Goal: Task Accomplishment & Management: Manage account settings

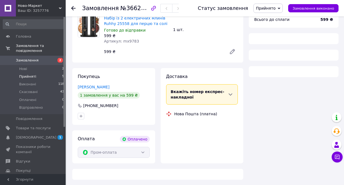
scroll to position [66, 0]
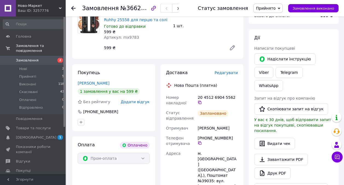
click at [23, 58] on span "Замовлення" at bounding box center [27, 60] width 23 height 5
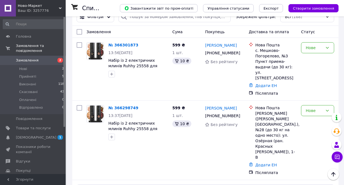
scroll to position [55, 0]
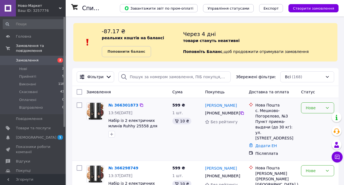
click at [309, 112] on div "Нове" at bounding box center [317, 107] width 33 height 11
click at [307, 120] on li "Прийнято" at bounding box center [317, 120] width 33 height 10
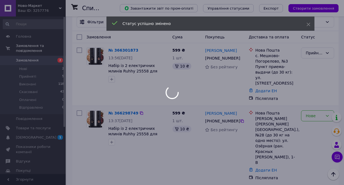
click at [310, 107] on div at bounding box center [172, 92] width 344 height 185
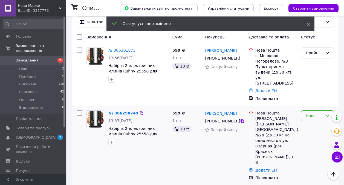
click at [314, 113] on div "Нове" at bounding box center [314, 116] width 17 height 6
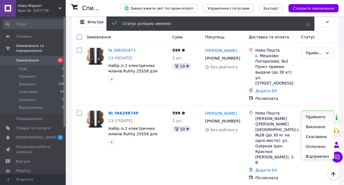
click at [314, 117] on li "Прийнято" at bounding box center [317, 117] width 33 height 10
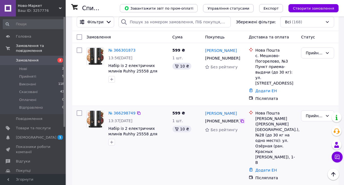
click at [240, 119] on icon at bounding box center [242, 121] width 4 height 4
click at [240, 58] on icon at bounding box center [242, 58] width 4 height 4
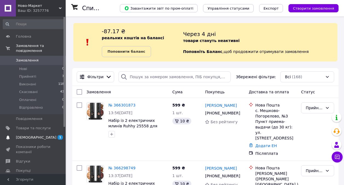
click at [31, 135] on span "[DEMOGRAPHIC_DATA]" at bounding box center [36, 137] width 41 height 5
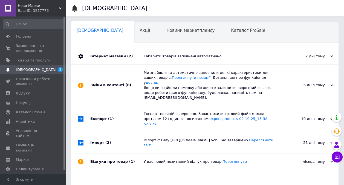
scroll to position [0, 3]
click at [223, 33] on div "Каталог ProSale 1" at bounding box center [248, 32] width 51 height 21
